Goal: Navigation & Orientation: Understand site structure

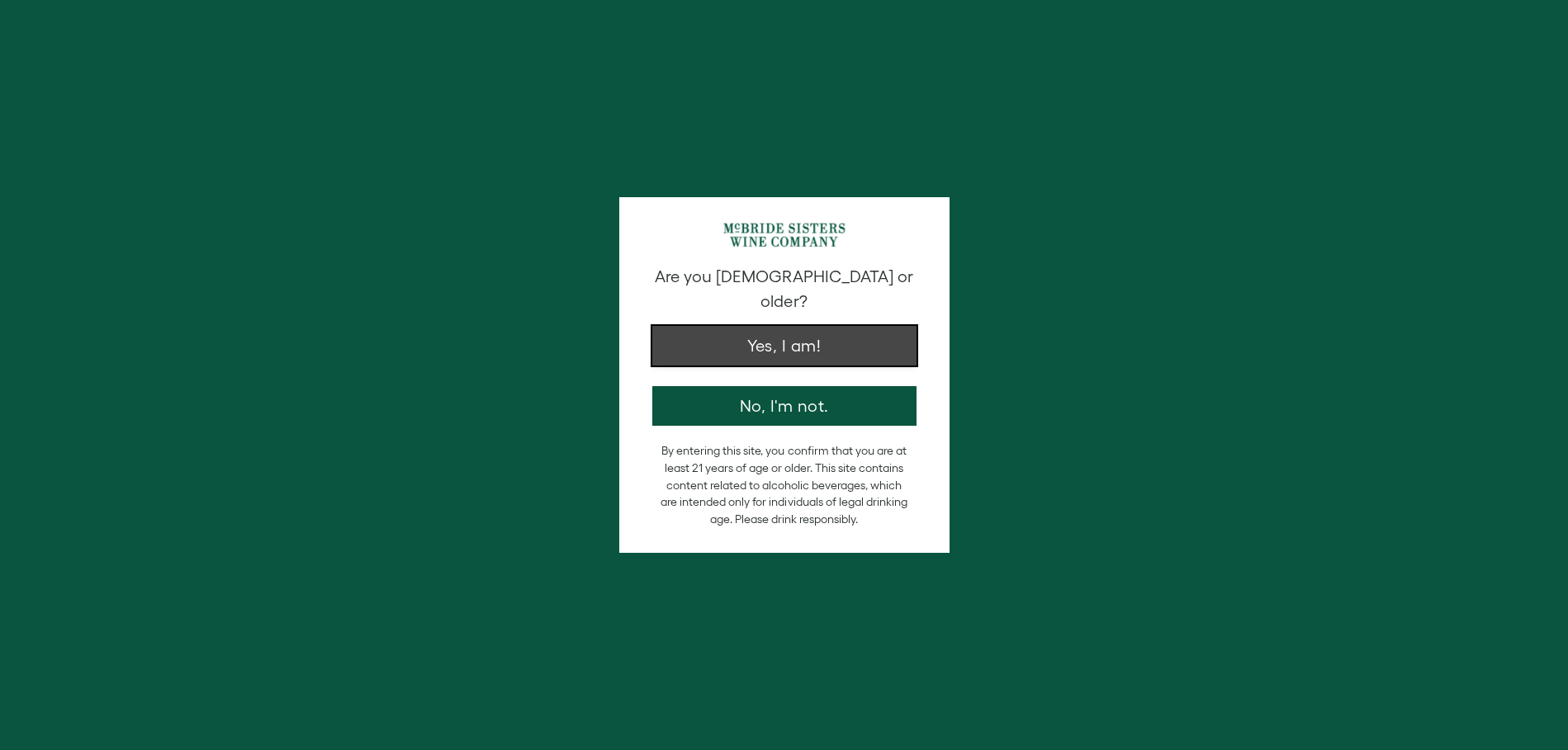
click at [901, 326] on button "Yes, I am!" at bounding box center [784, 346] width 264 height 40
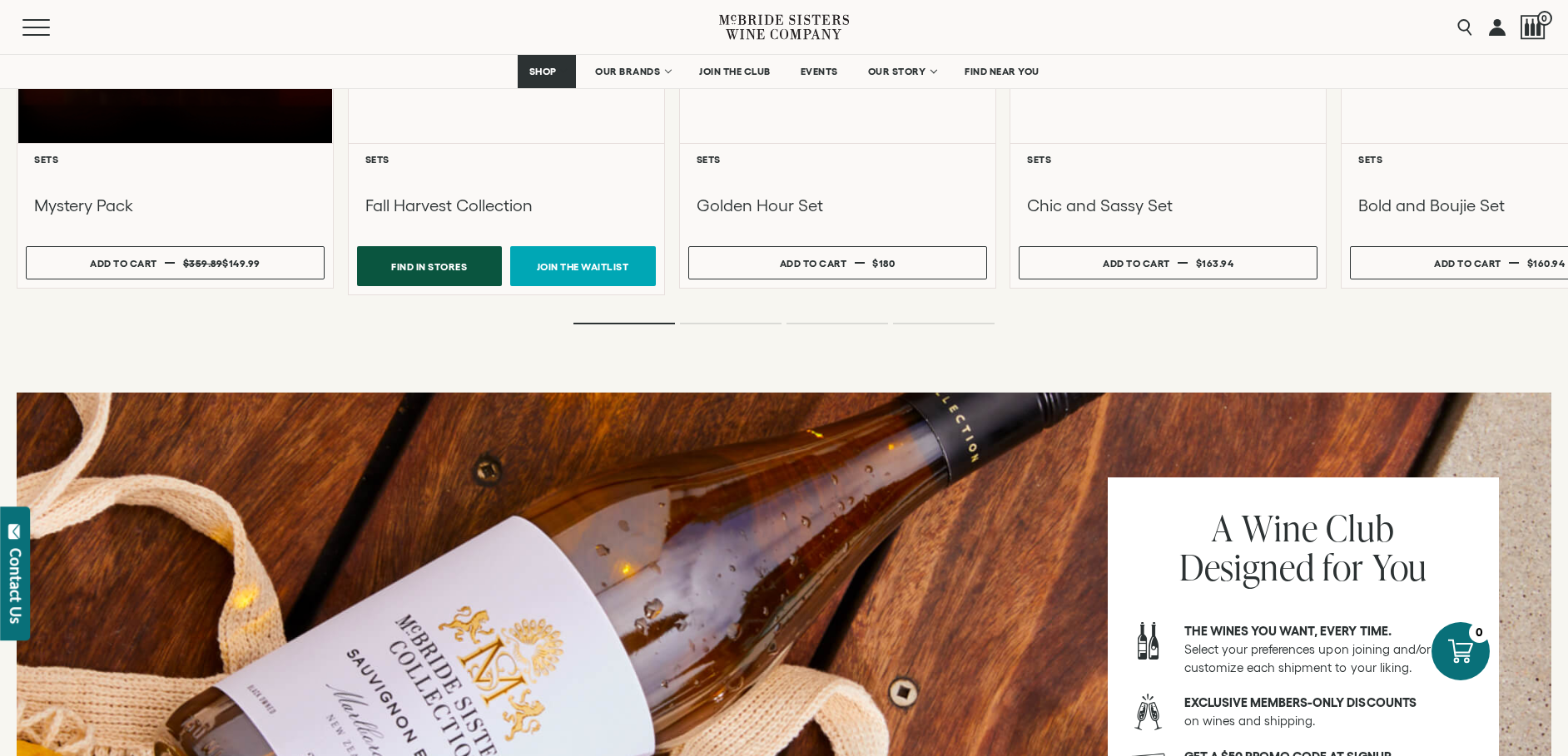
scroll to position [1964, 0]
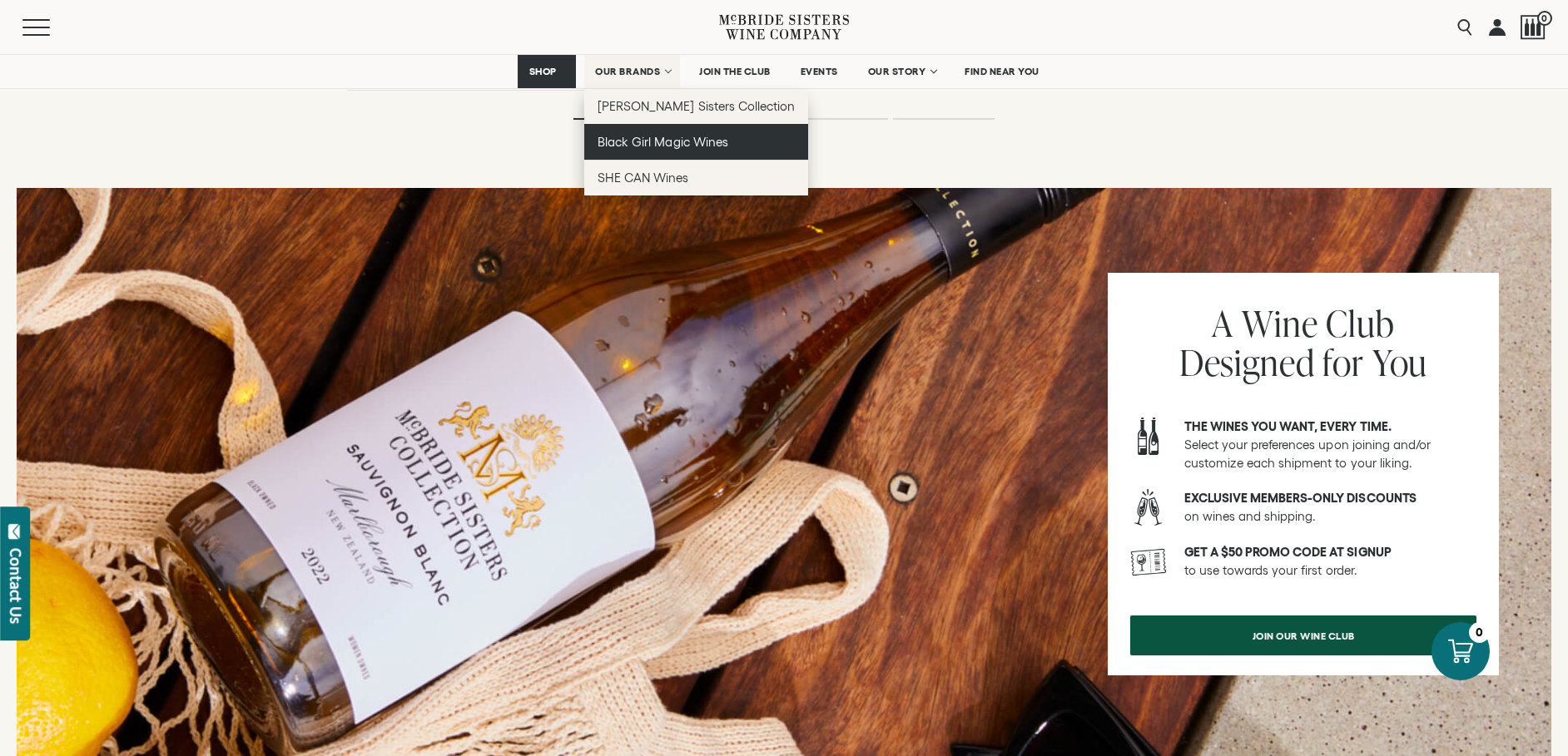
click at [654, 142] on span "Black Girl Magic Wines" at bounding box center [661, 142] width 130 height 14
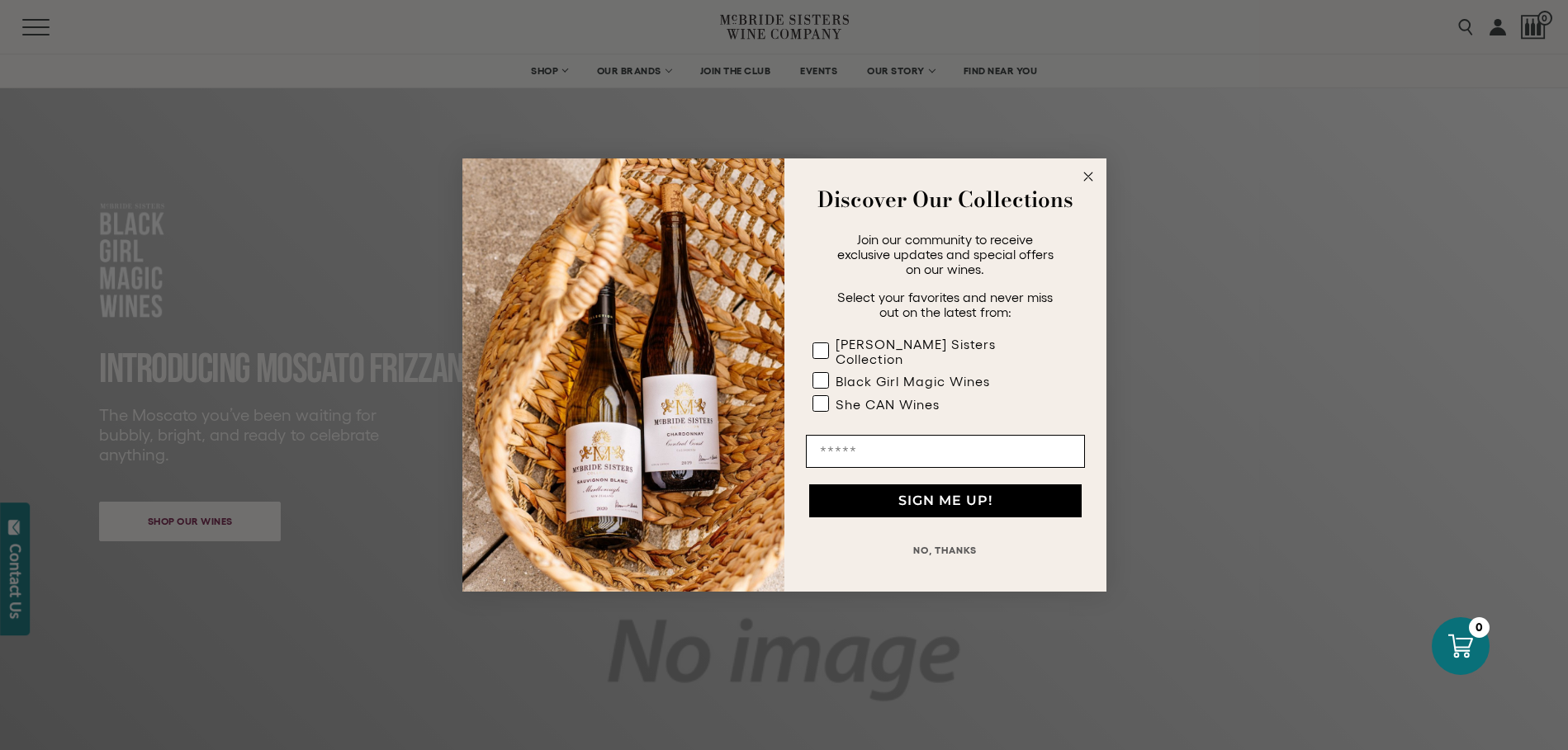
click at [1085, 182] on circle "Close dialog" at bounding box center [1088, 177] width 19 height 19
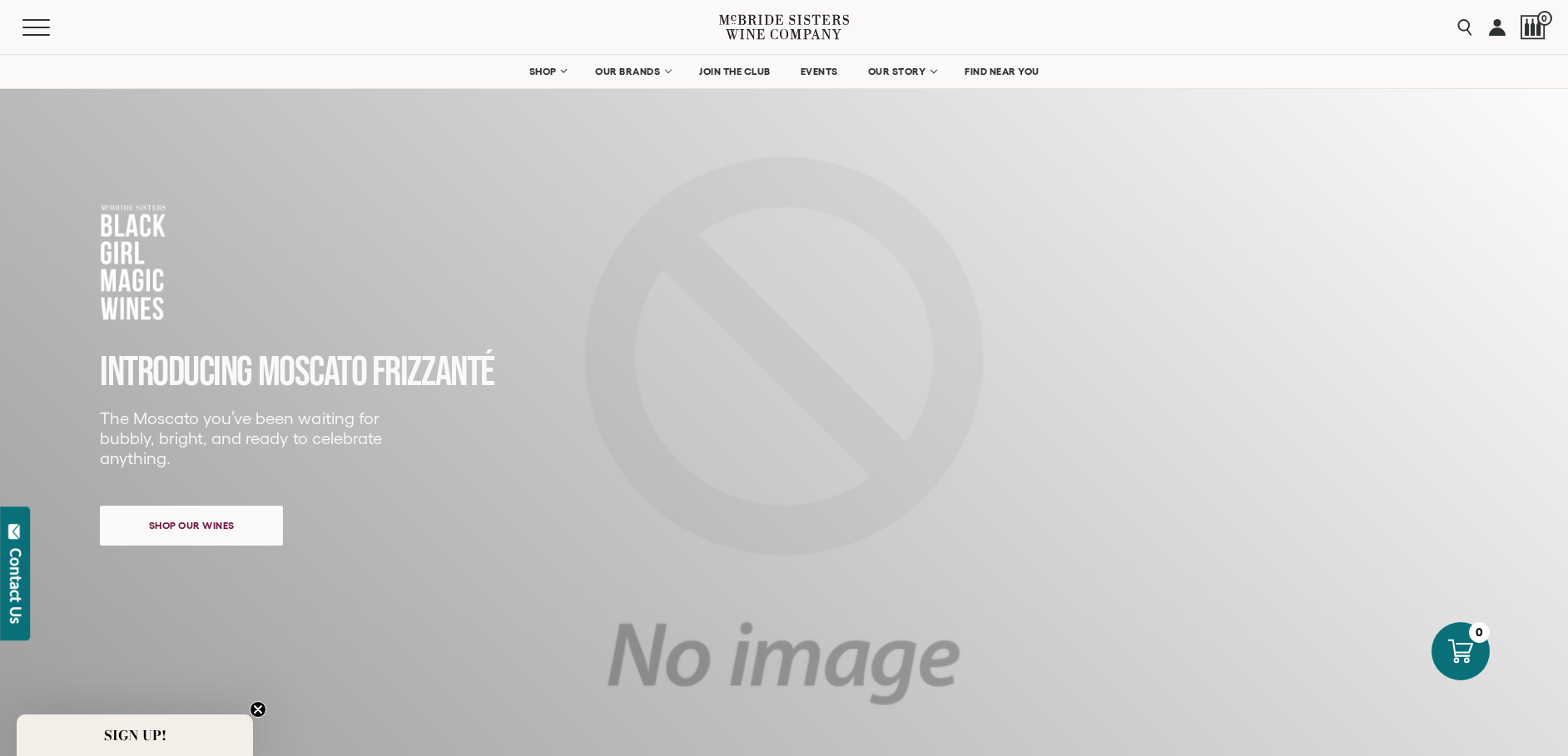
scroll to position [574, 0]
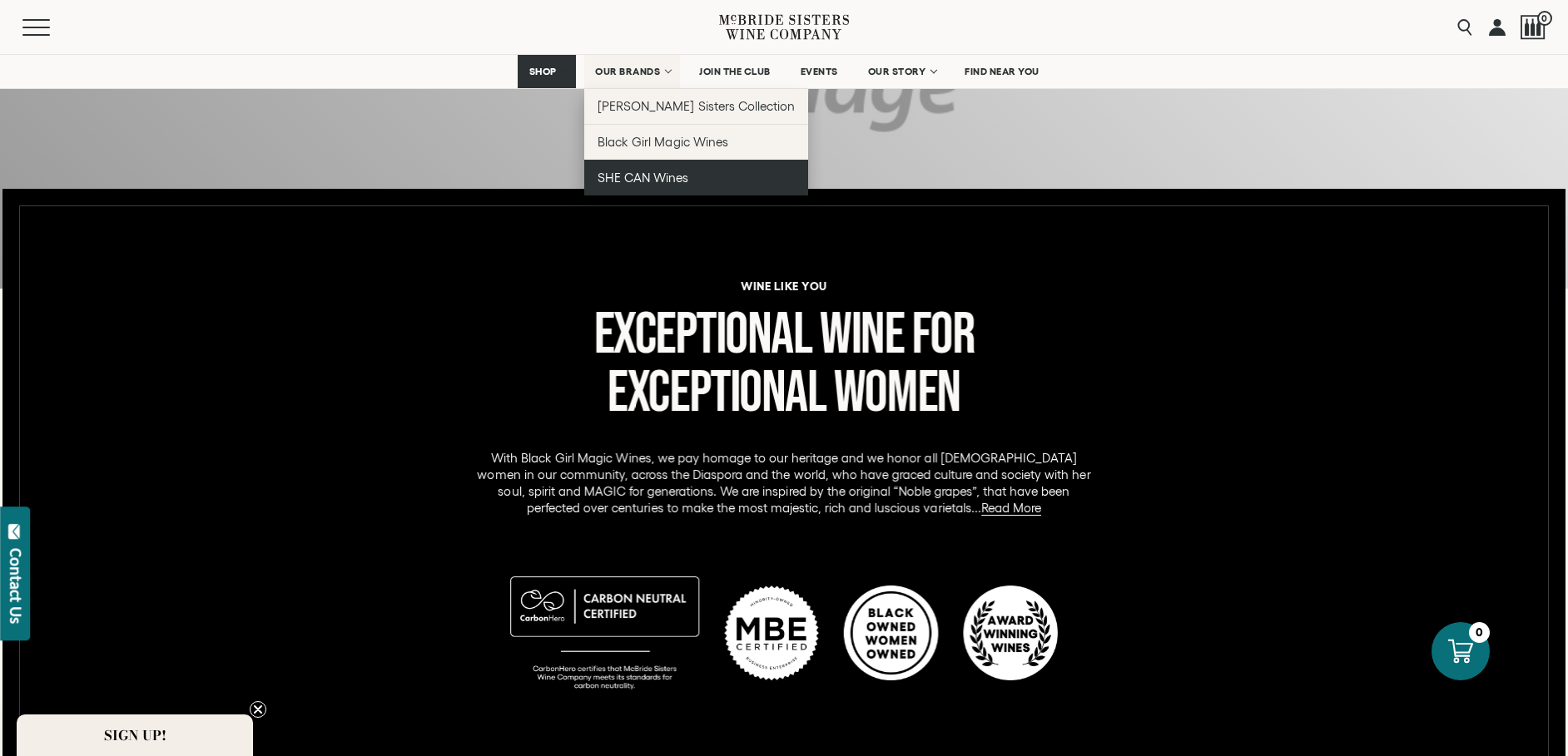
click at [680, 174] on span "SHE CAN Wines" at bounding box center [642, 177] width 90 height 14
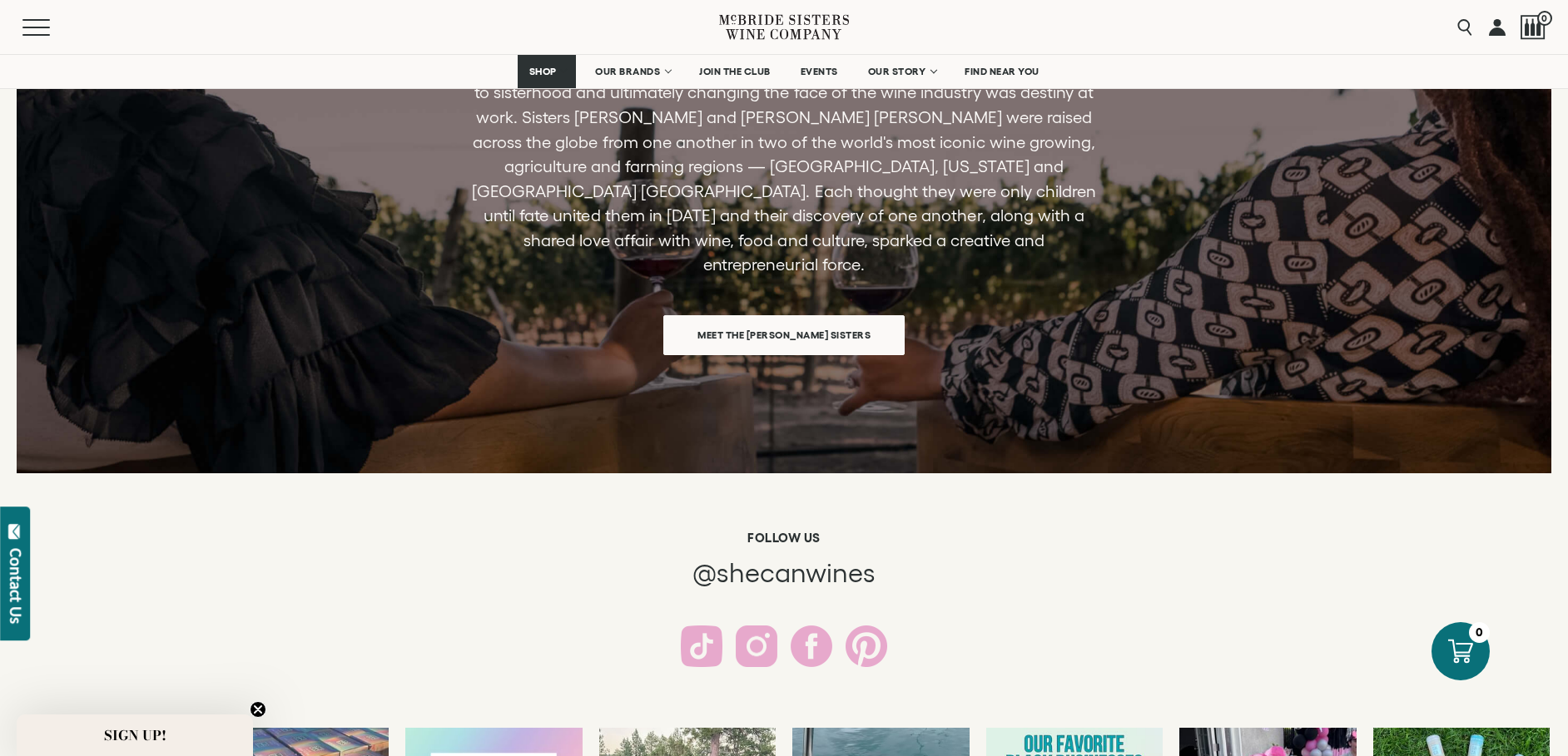
scroll to position [3060, 0]
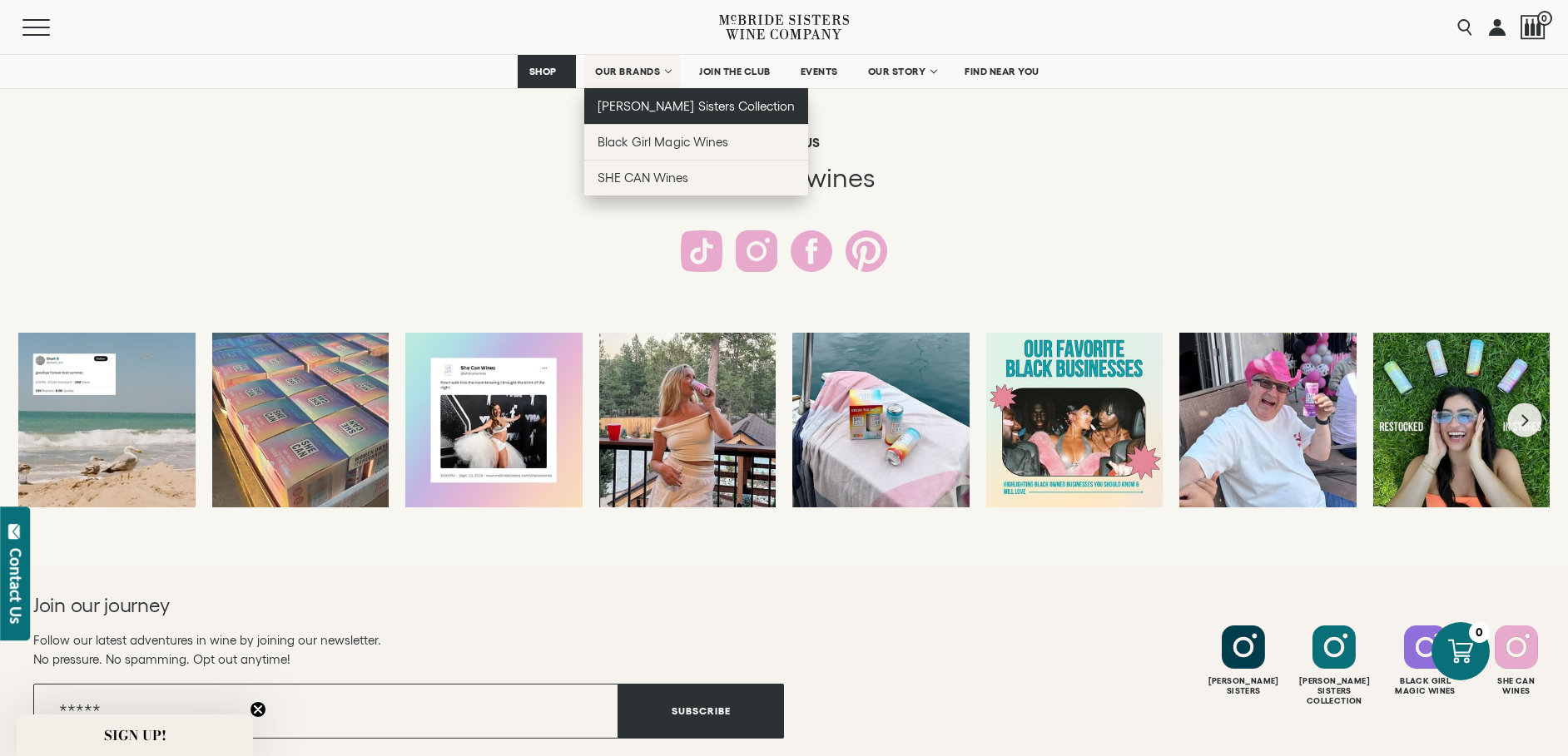
click at [682, 121] on link "[PERSON_NAME] Sisters Collection" at bounding box center [696, 105] width 224 height 36
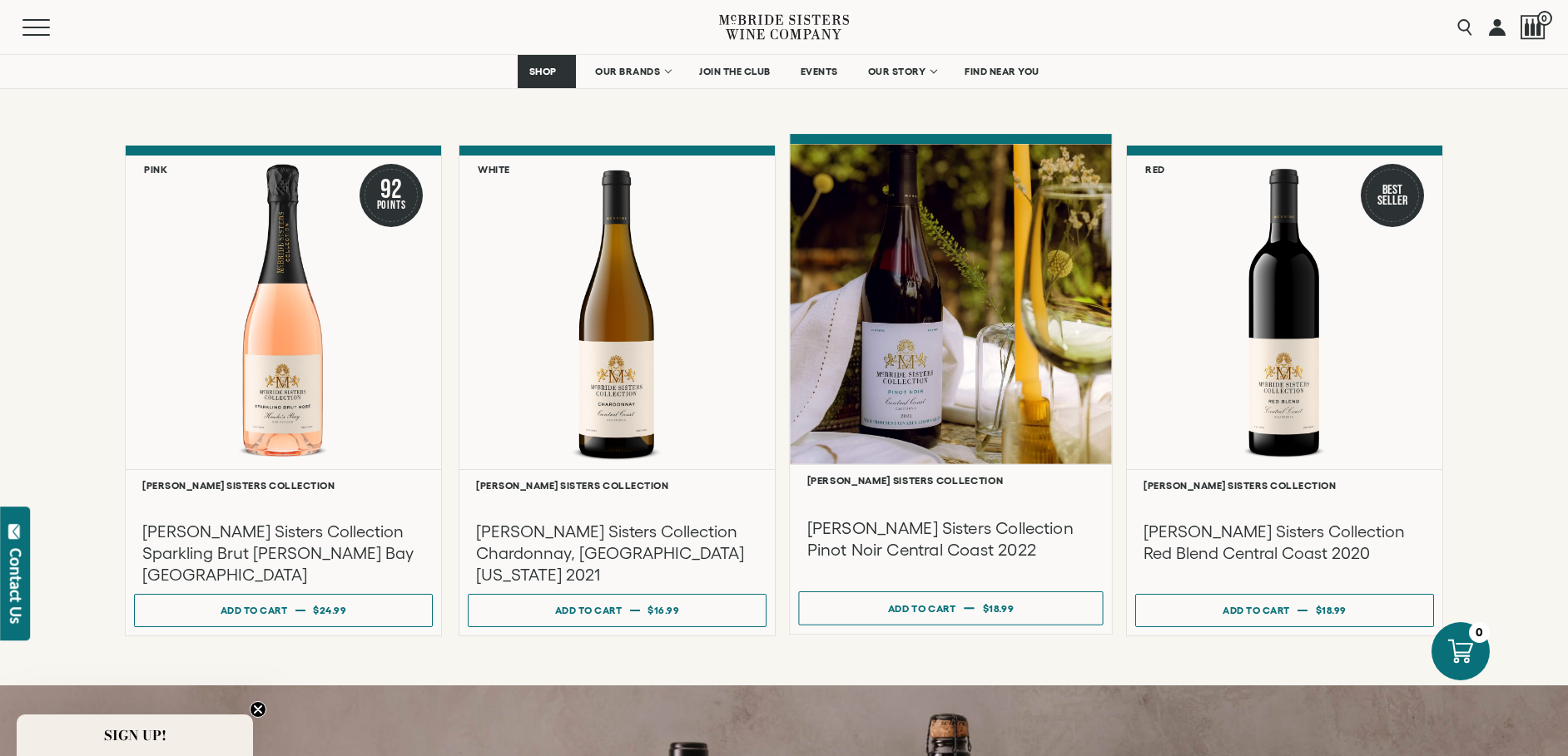
scroll to position [1323, 0]
